Goal: Task Accomplishment & Management: Manage account settings

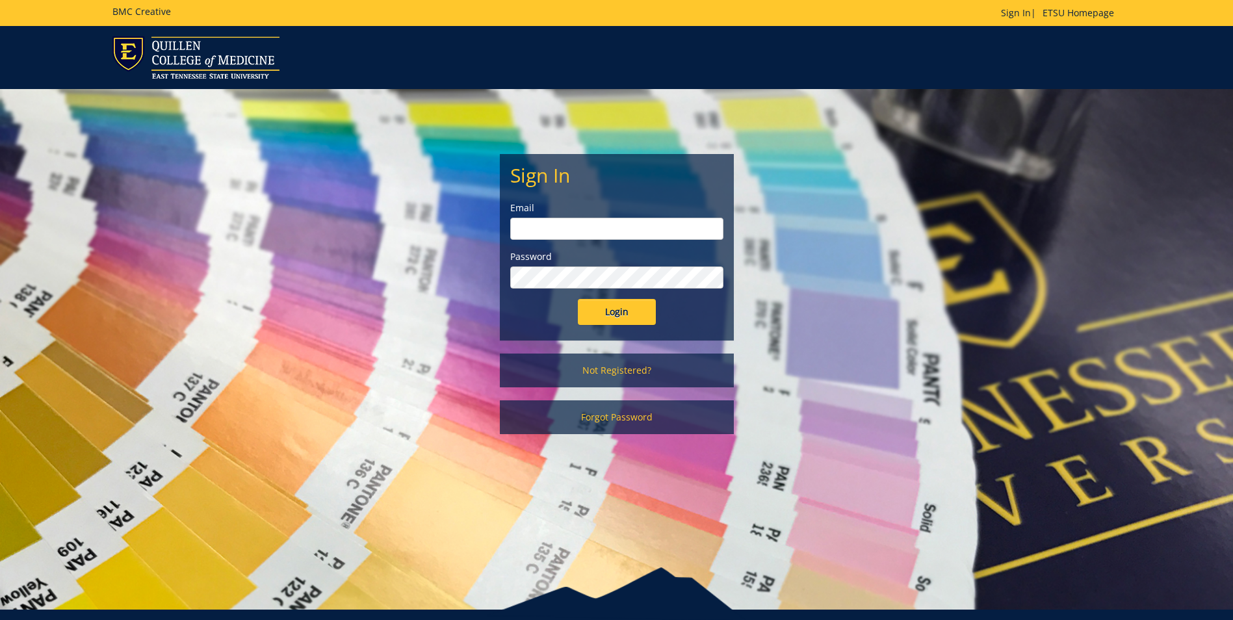
type input "[EMAIL_ADDRESS][DOMAIN_NAME]"
click at [615, 307] on input "Login" at bounding box center [617, 312] width 78 height 26
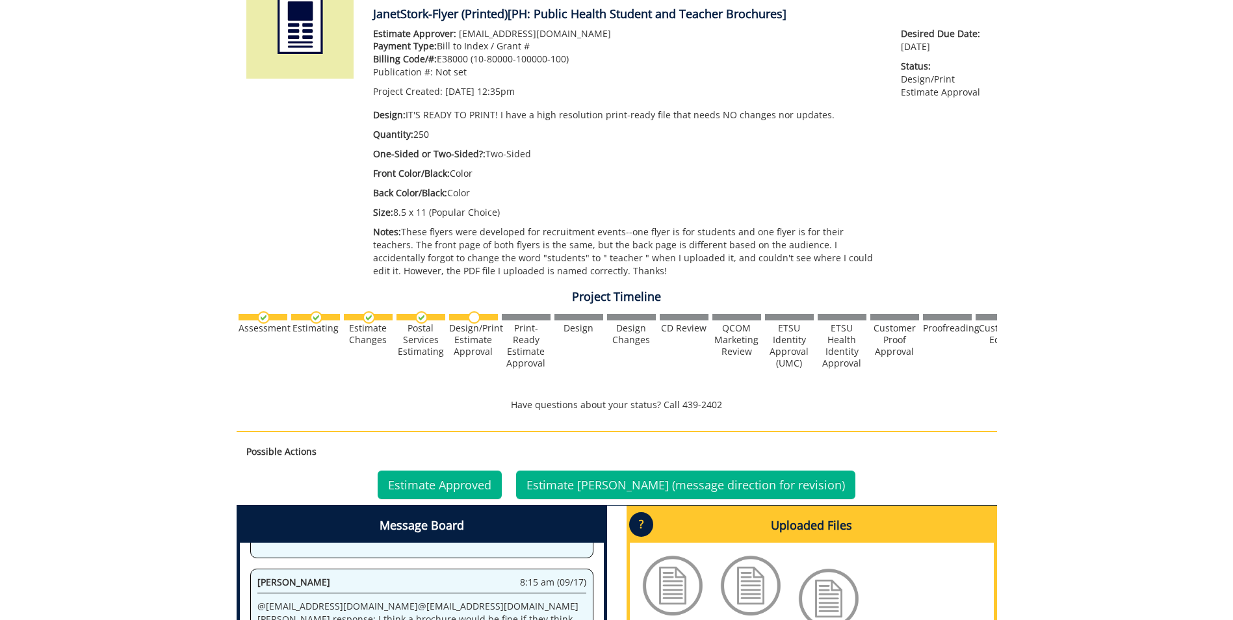
scroll to position [390, 0]
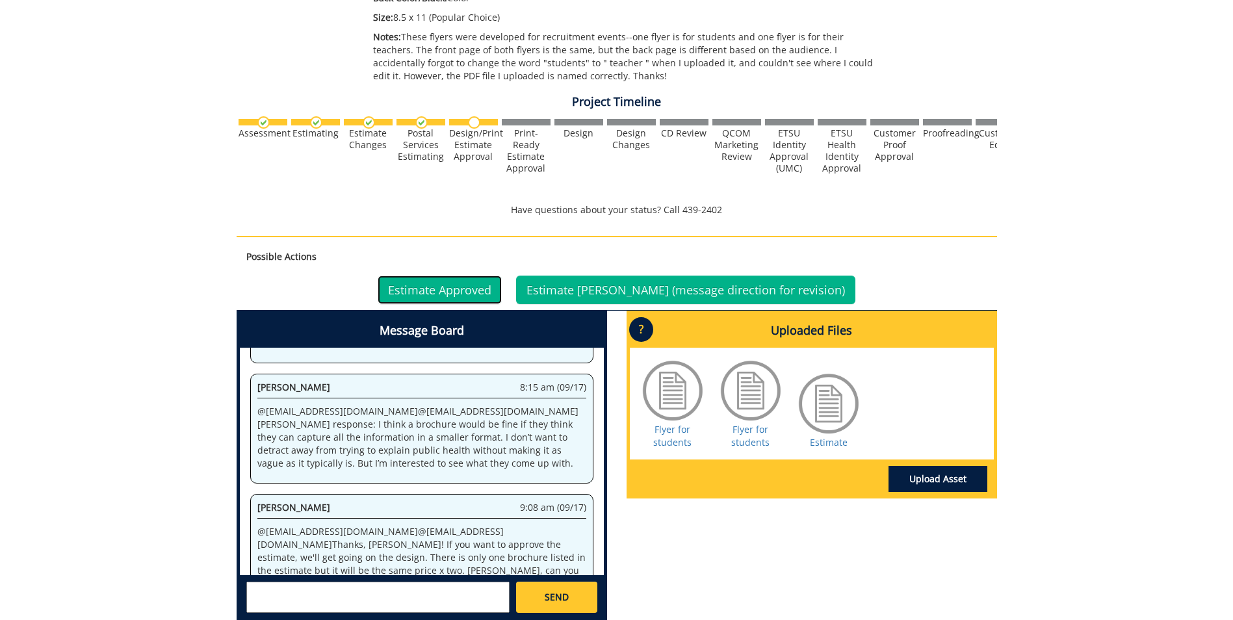
click at [502, 292] on link "Estimate Approved" at bounding box center [440, 290] width 124 height 29
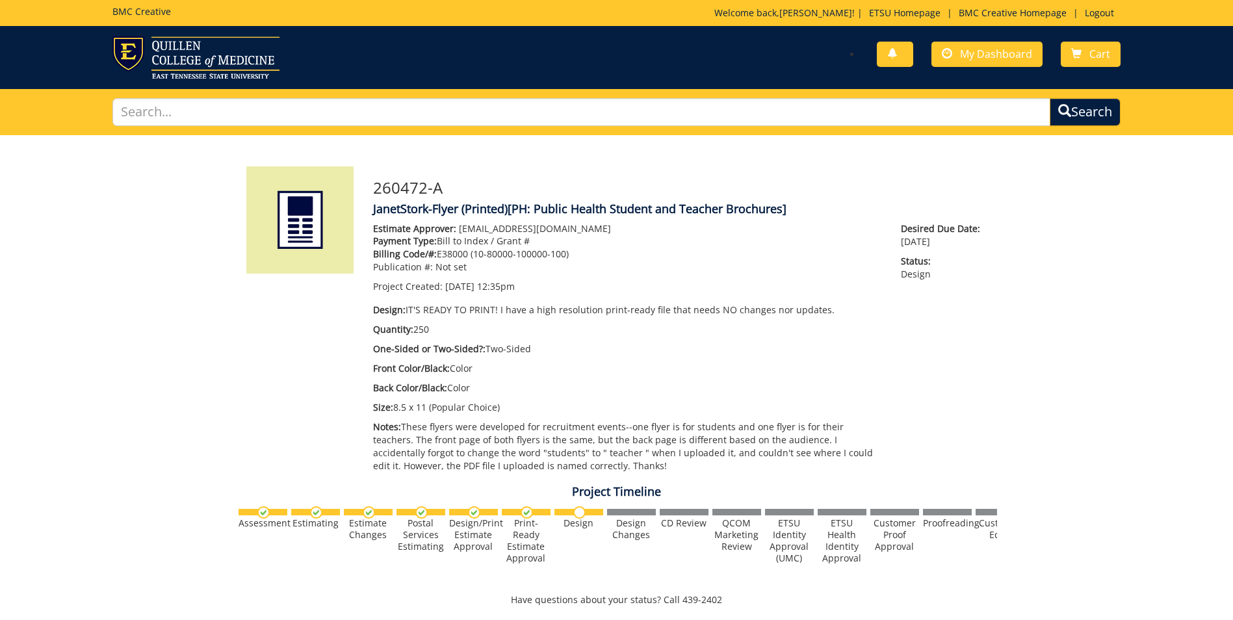
scroll to position [319, 0]
click at [1097, 15] on link "Logout" at bounding box center [1099, 12] width 42 height 12
